Goal: Navigation & Orientation: Find specific page/section

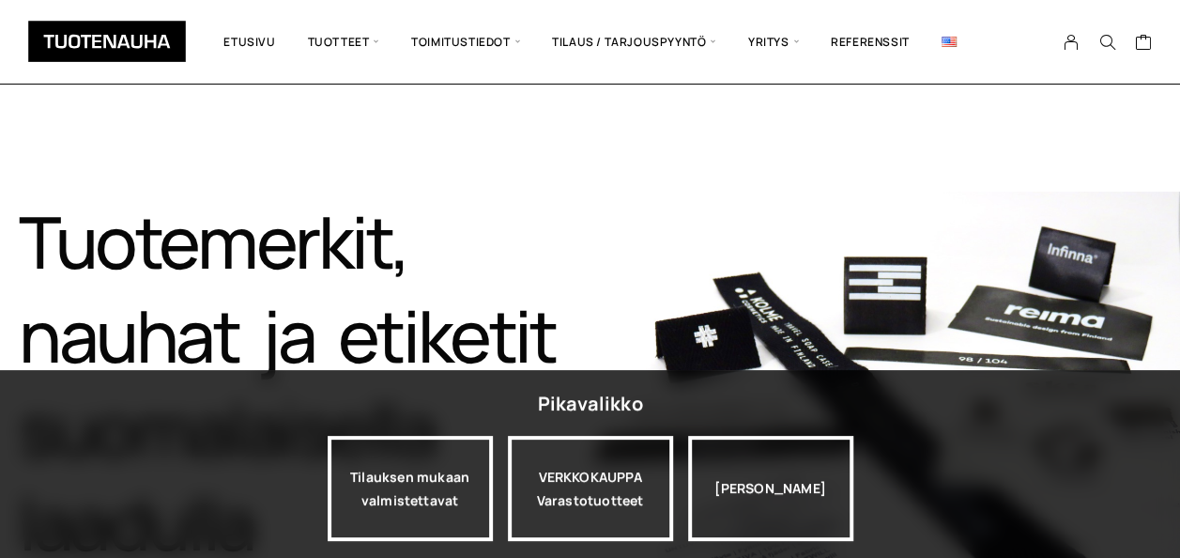
scroll to position [94, 0]
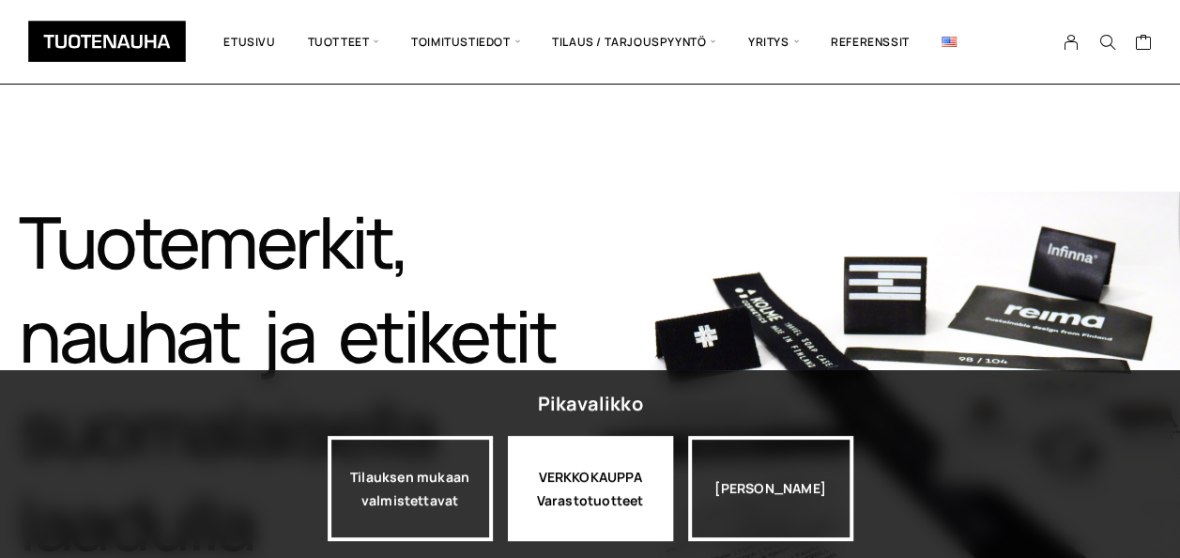
click at [576, 469] on div "VERKKOKAUPPA Varastotuotteet" at bounding box center [590, 488] width 165 height 105
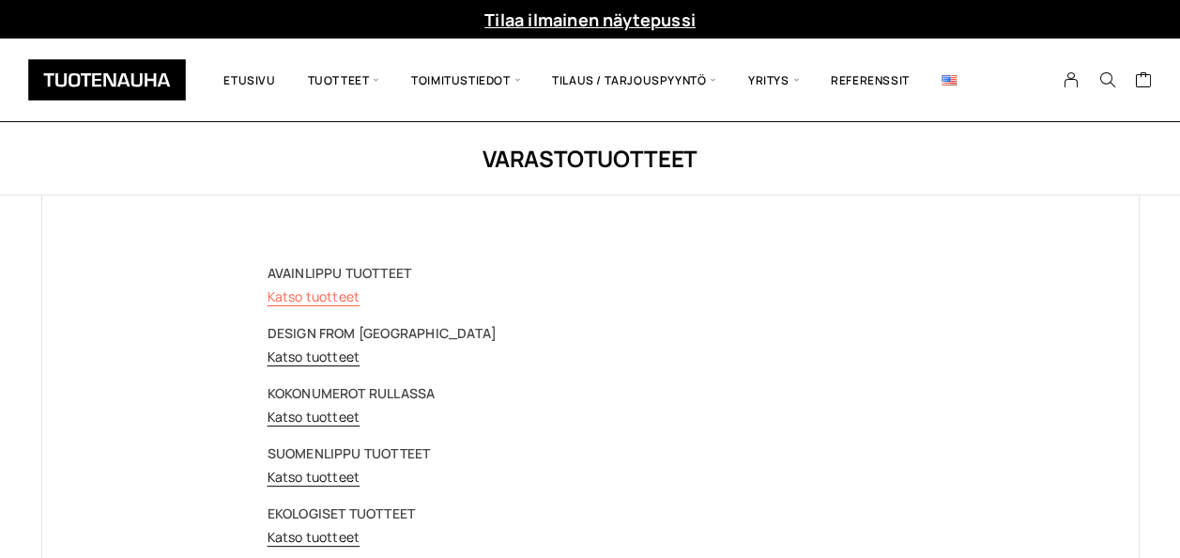
click at [332, 289] on link "Katso tuotteet" at bounding box center [314, 296] width 93 height 18
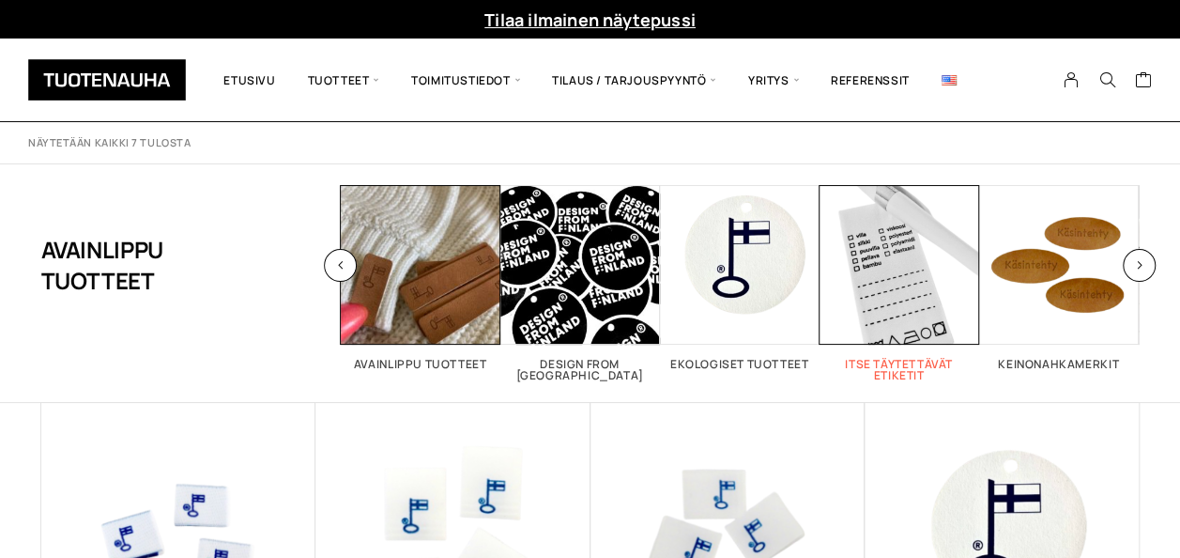
click at [897, 302] on span "Visit product category Itse täytettävät etiketit" at bounding box center [900, 265] width 160 height 160
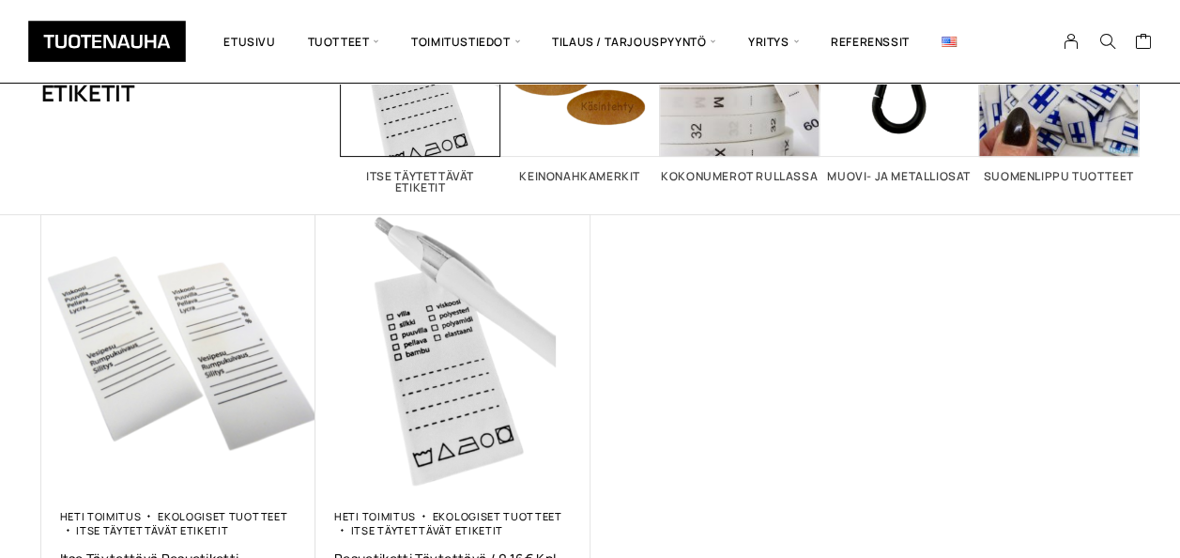
scroll to position [94, 0]
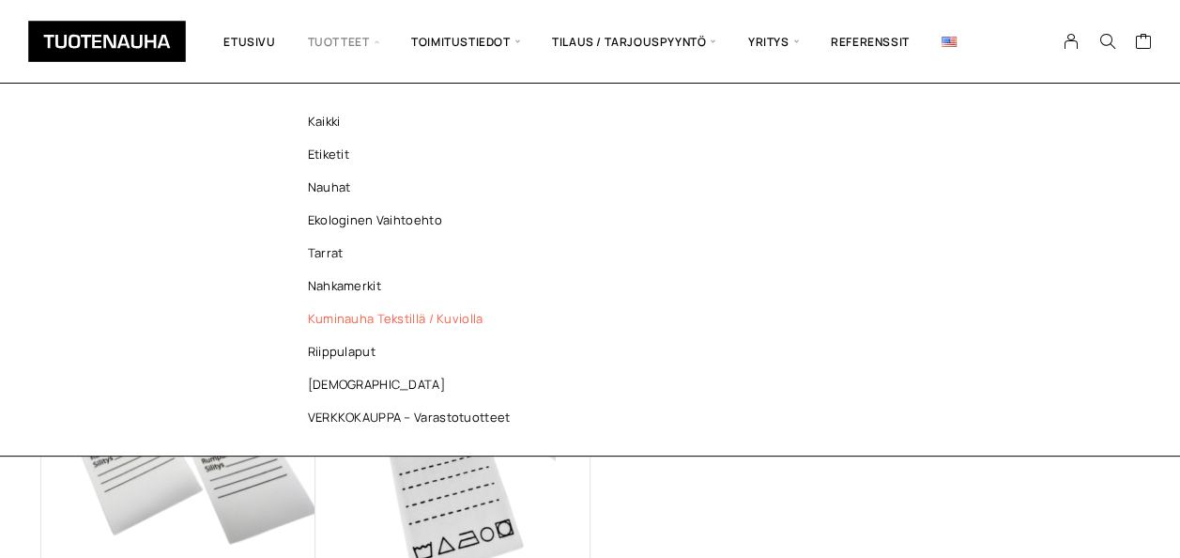
click at [355, 315] on link "Kuminauha tekstillä / kuviolla" at bounding box center [414, 318] width 272 height 33
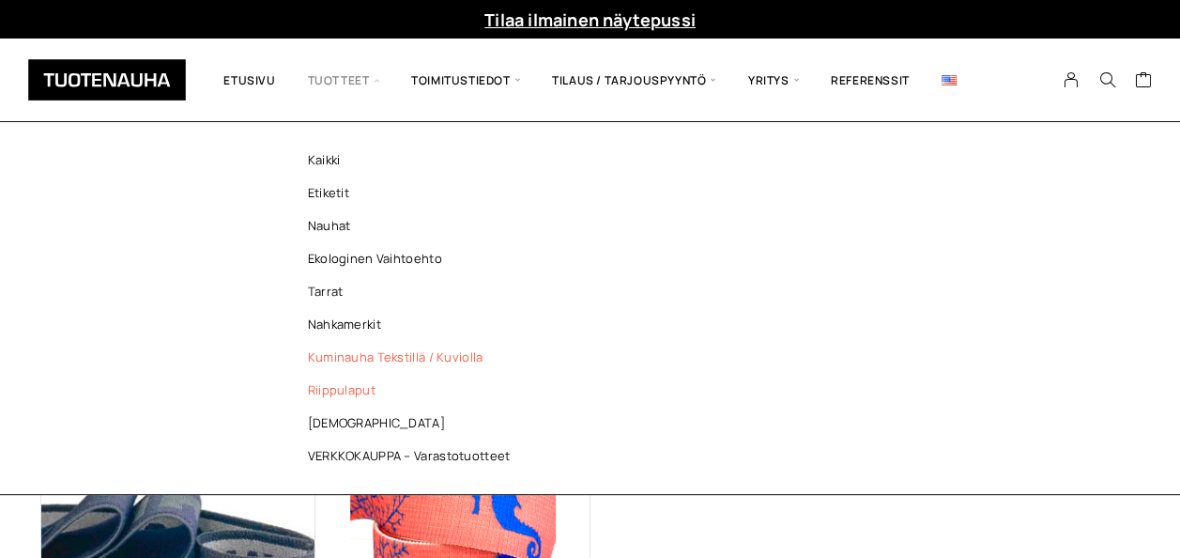
click at [332, 390] on link "Riippulaput" at bounding box center [414, 390] width 272 height 33
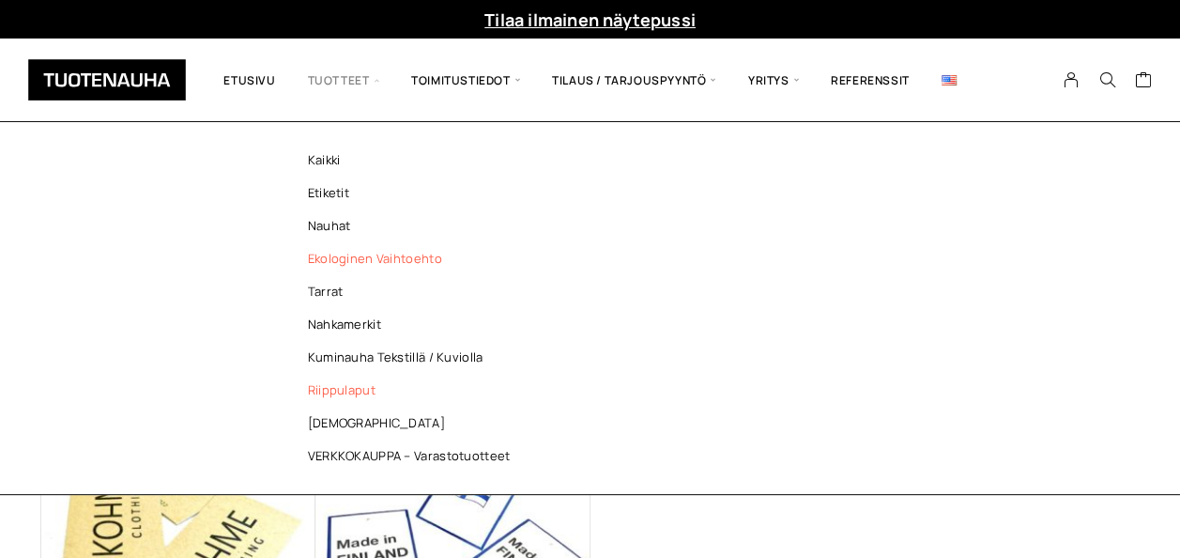
click at [355, 256] on link "Ekologinen vaihtoehto" at bounding box center [414, 258] width 272 height 33
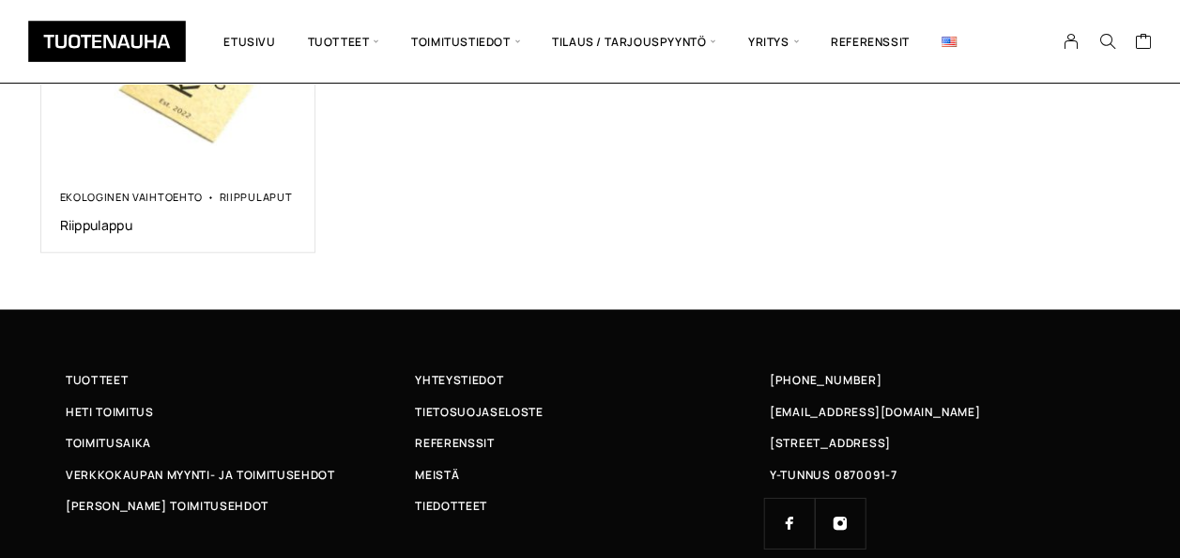
scroll to position [1018, 0]
